Goal: Task Accomplishment & Management: Use online tool/utility

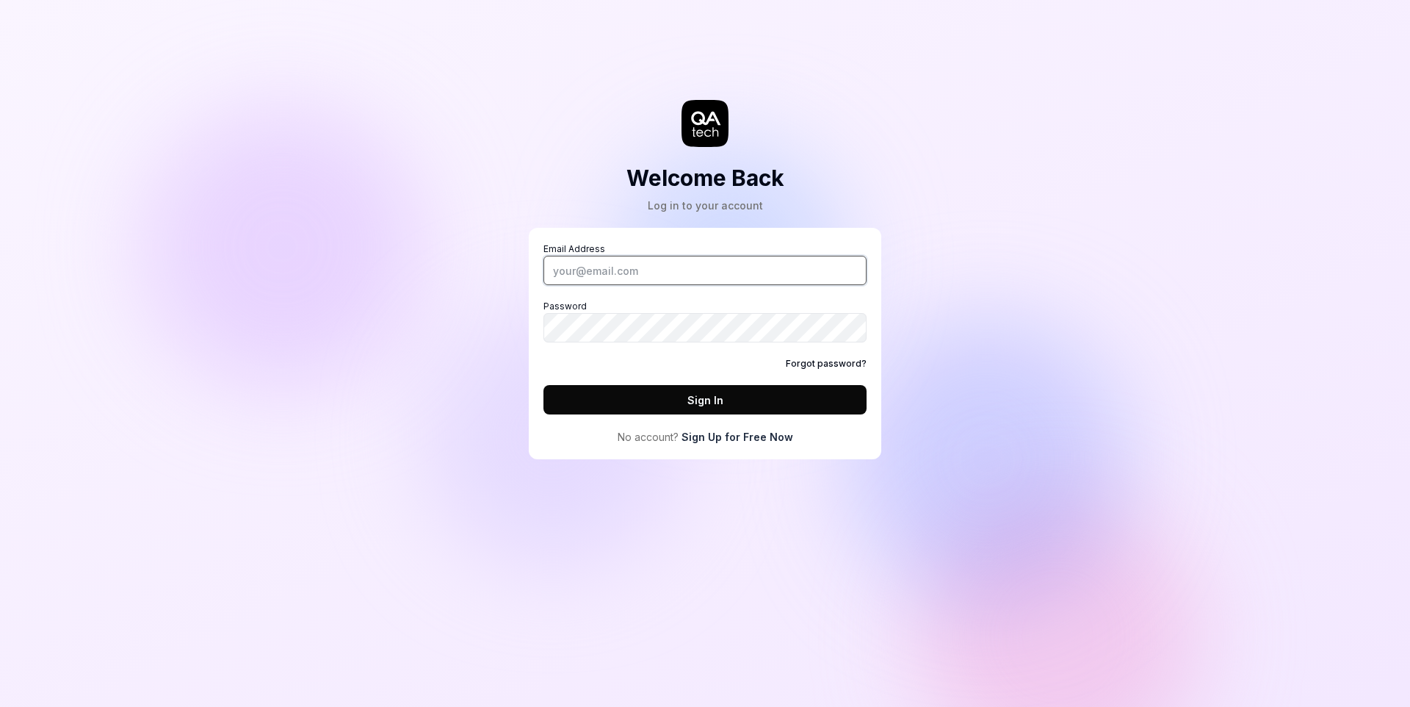
click at [646, 273] on input "Email Address" at bounding box center [705, 270] width 323 height 29
click at [732, 276] on input "Email Address" at bounding box center [705, 270] width 323 height 29
type input "[EMAIL_ADDRESS][DOMAIN_NAME]"
click at [624, 273] on input "Email Address" at bounding box center [705, 270] width 323 height 29
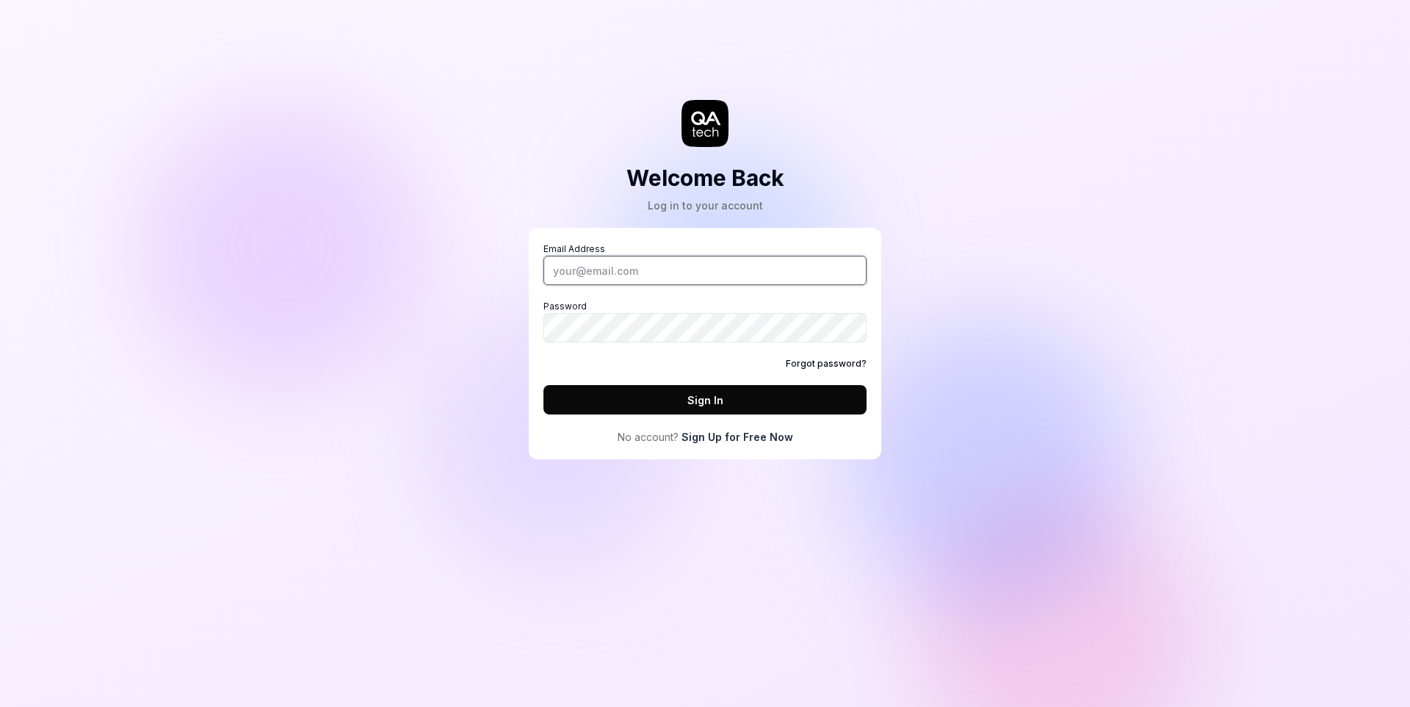
click at [621, 271] on input "Email Address" at bounding box center [705, 270] width 323 height 29
click at [619, 271] on input "Email Address" at bounding box center [705, 270] width 323 height 29
paste input "[EMAIL_ADDRESS][DOMAIN_NAME]"
type input "[EMAIL_ADDRESS][DOMAIN_NAME]"
drag, startPoint x: 616, startPoint y: 397, endPoint x: 587, endPoint y: 375, distance: 36.1
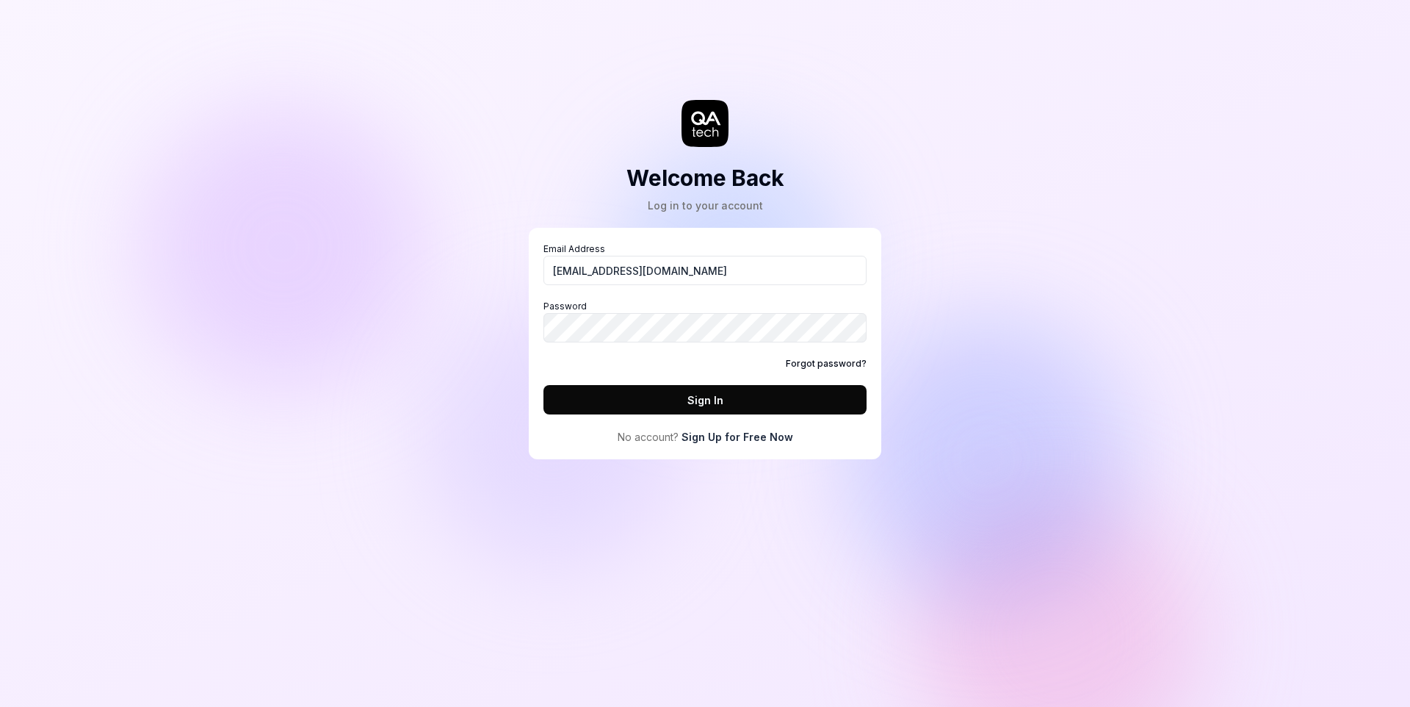
click at [616, 397] on button "Sign In" at bounding box center [705, 399] width 323 height 29
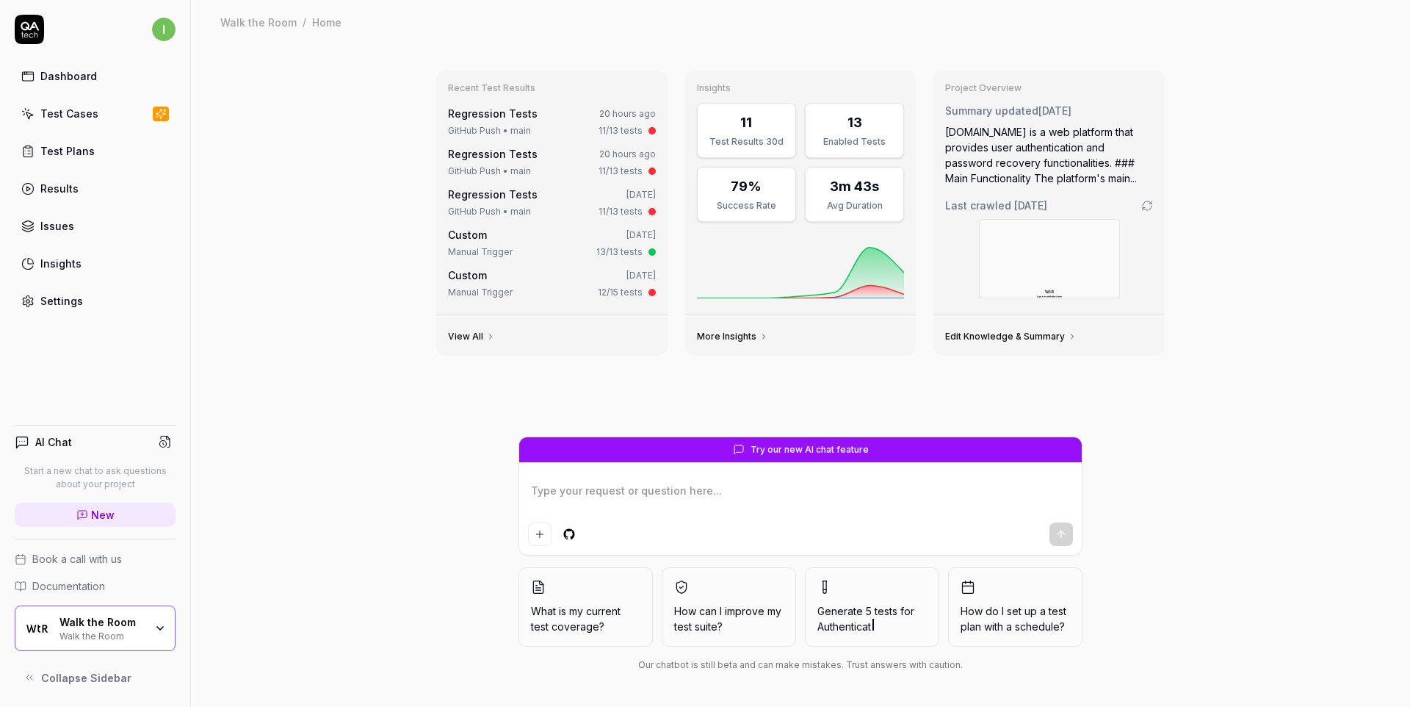
type textarea "*"
